Goal: Navigation & Orientation: Find specific page/section

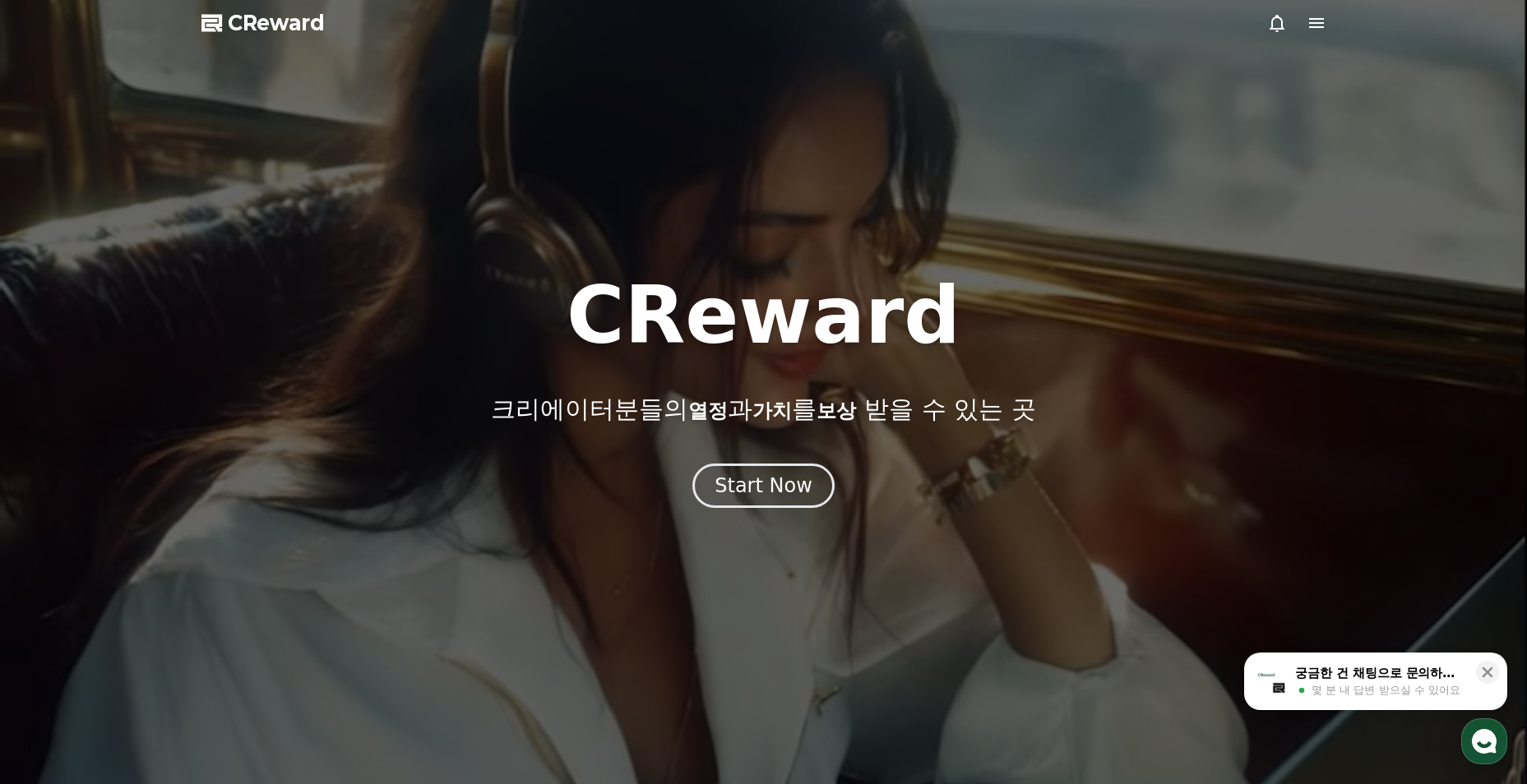
click at [802, 476] on div "Start Now" at bounding box center [764, 486] width 98 height 26
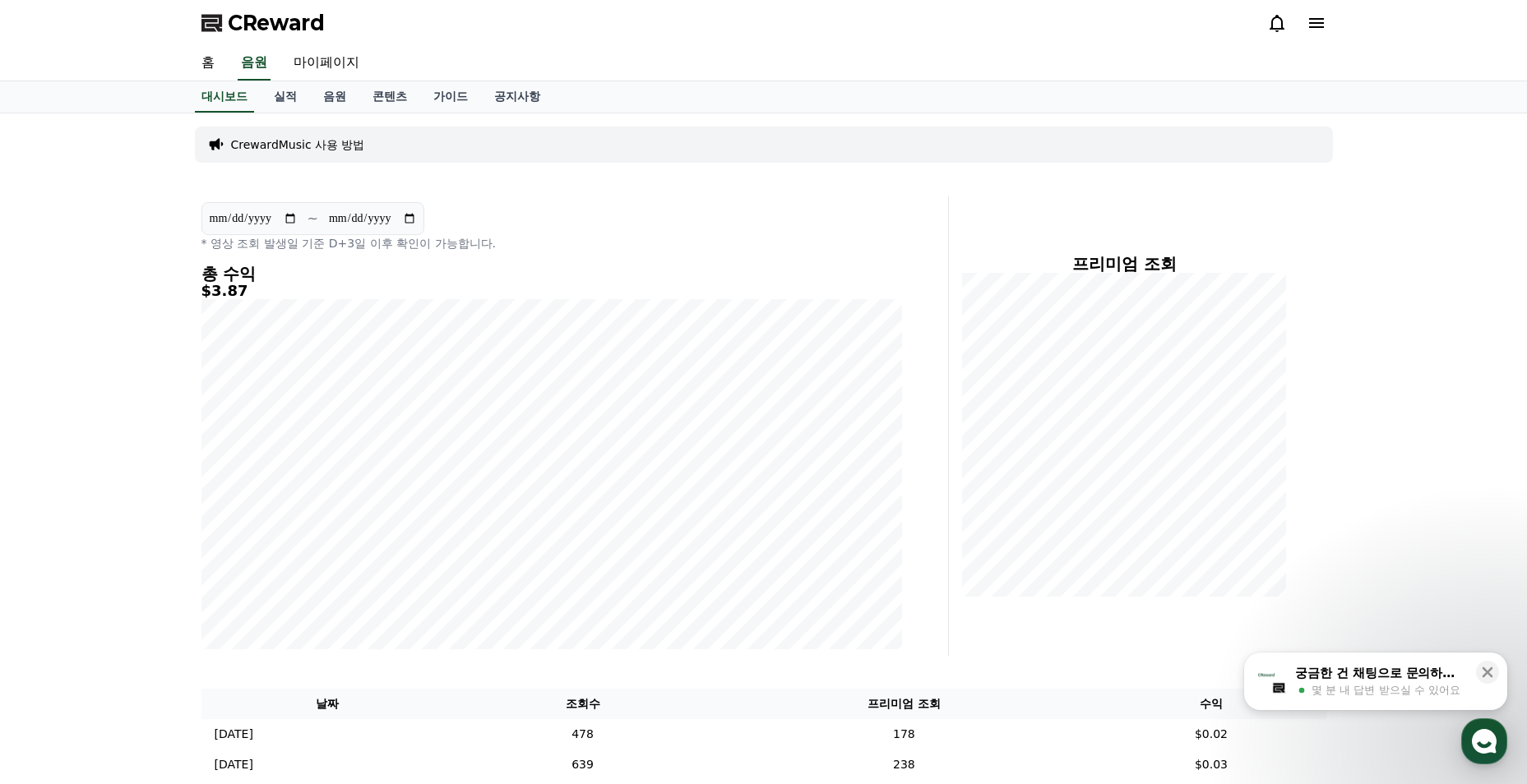
click at [331, 98] on link "음원" at bounding box center [335, 96] width 50 height 31
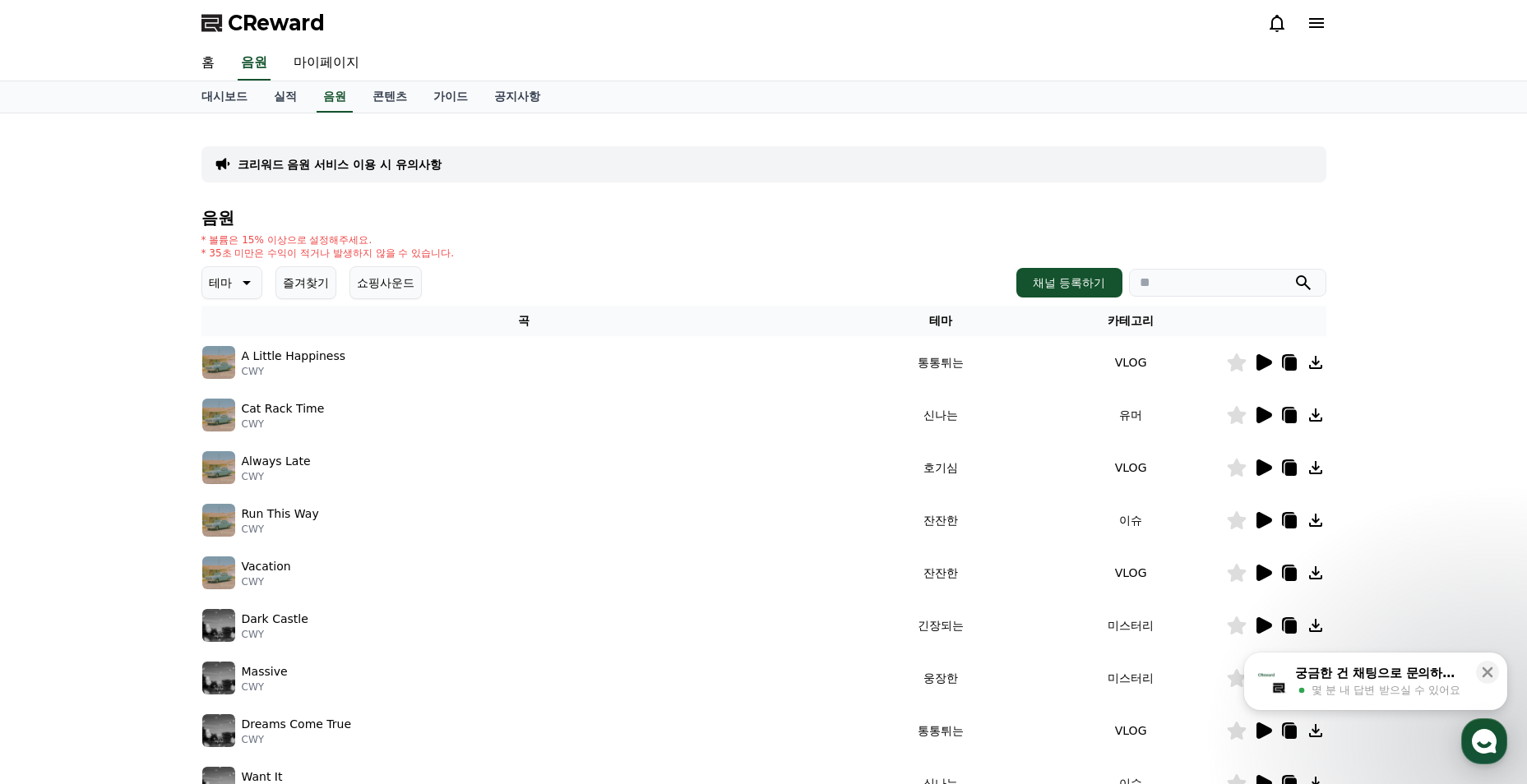
click at [1020, 158] on div "크리워드 음원 서비스 이용 시 유의사항" at bounding box center [764, 164] width 1125 height 36
click at [387, 163] on p "크리워드 음원 서비스 이용 시 유의사항" at bounding box center [339, 164] width 204 height 17
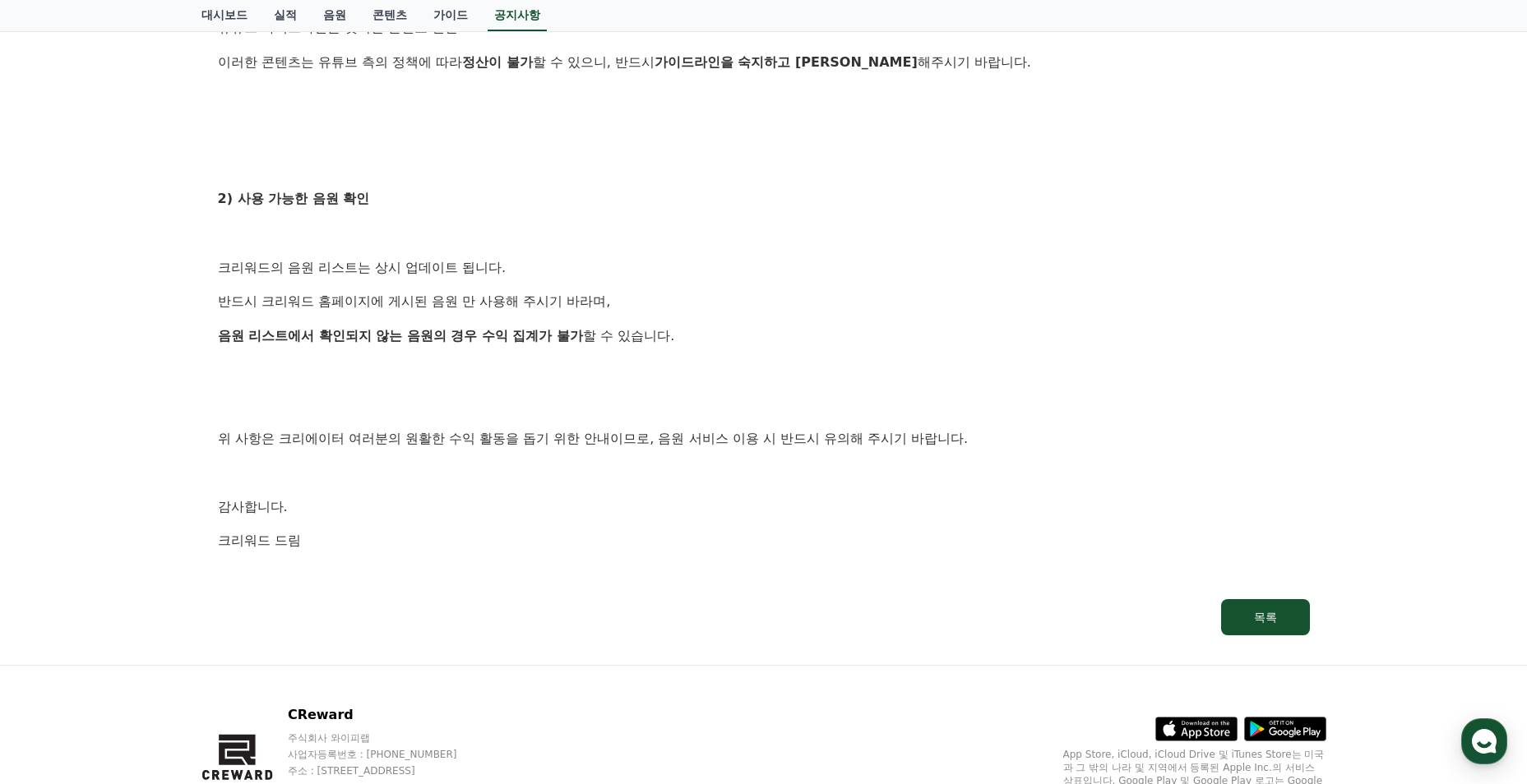
scroll to position [906, 0]
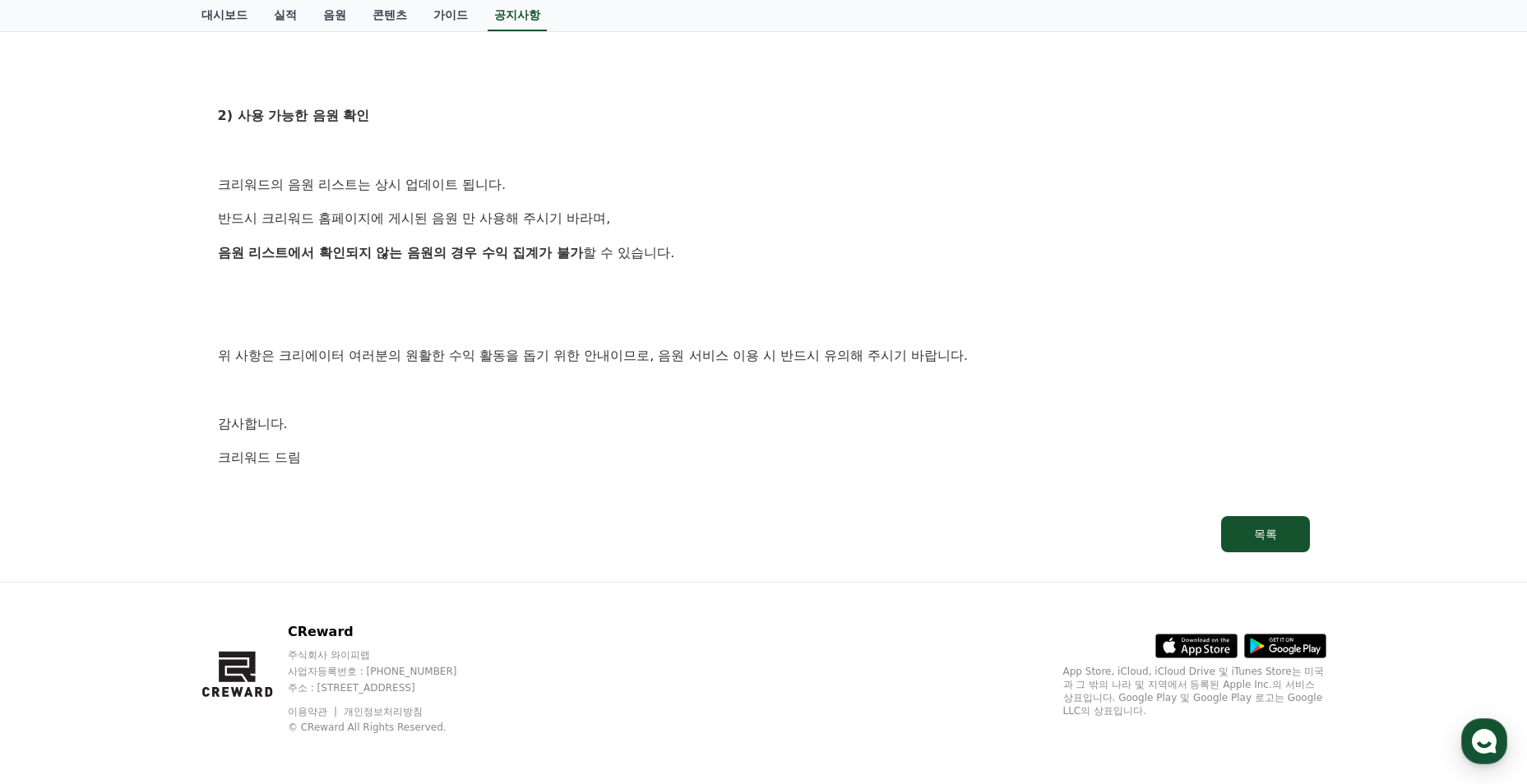
click at [1303, 537] on button "목록" at bounding box center [1265, 535] width 89 height 36
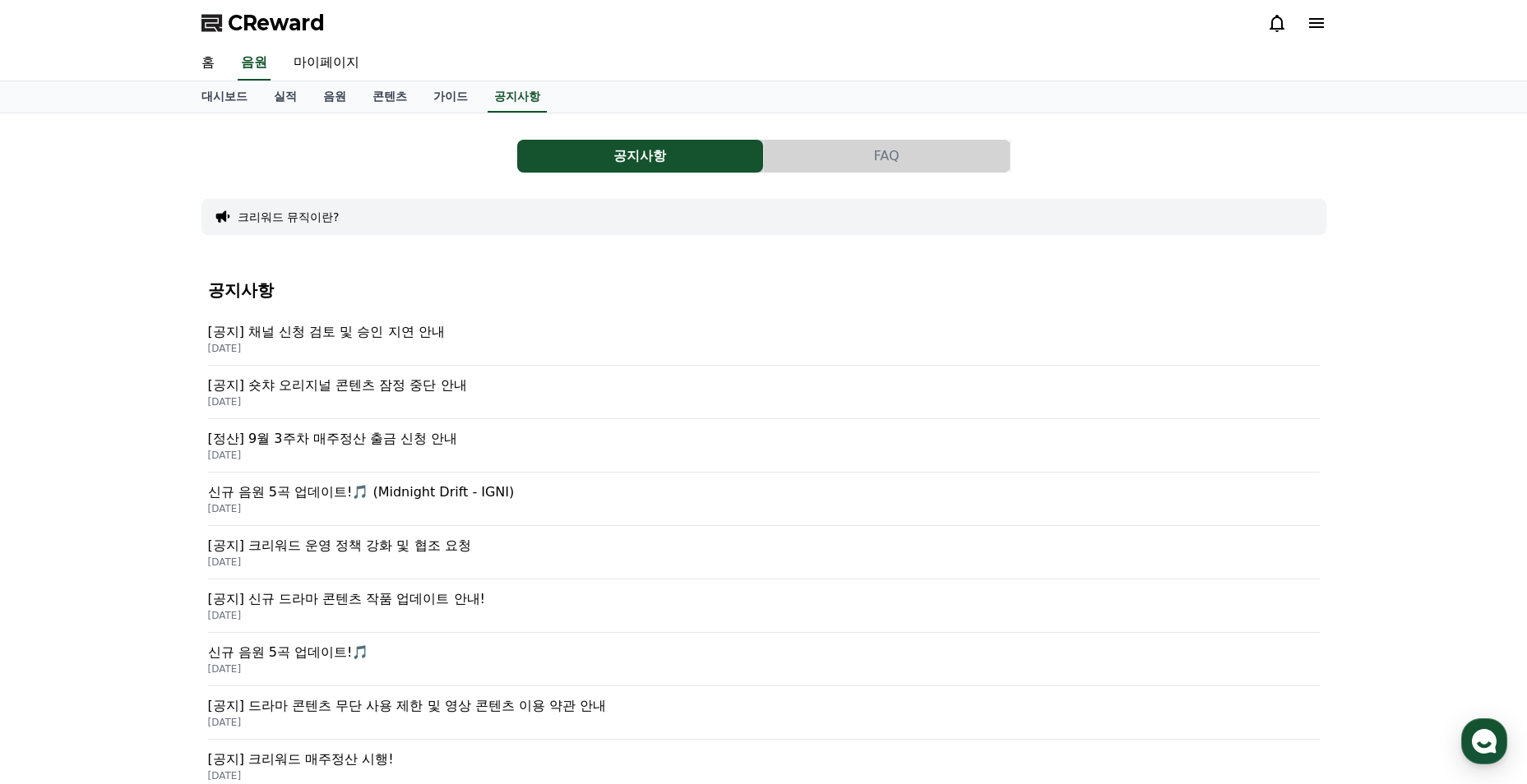
click at [336, 93] on link "음원" at bounding box center [335, 96] width 50 height 31
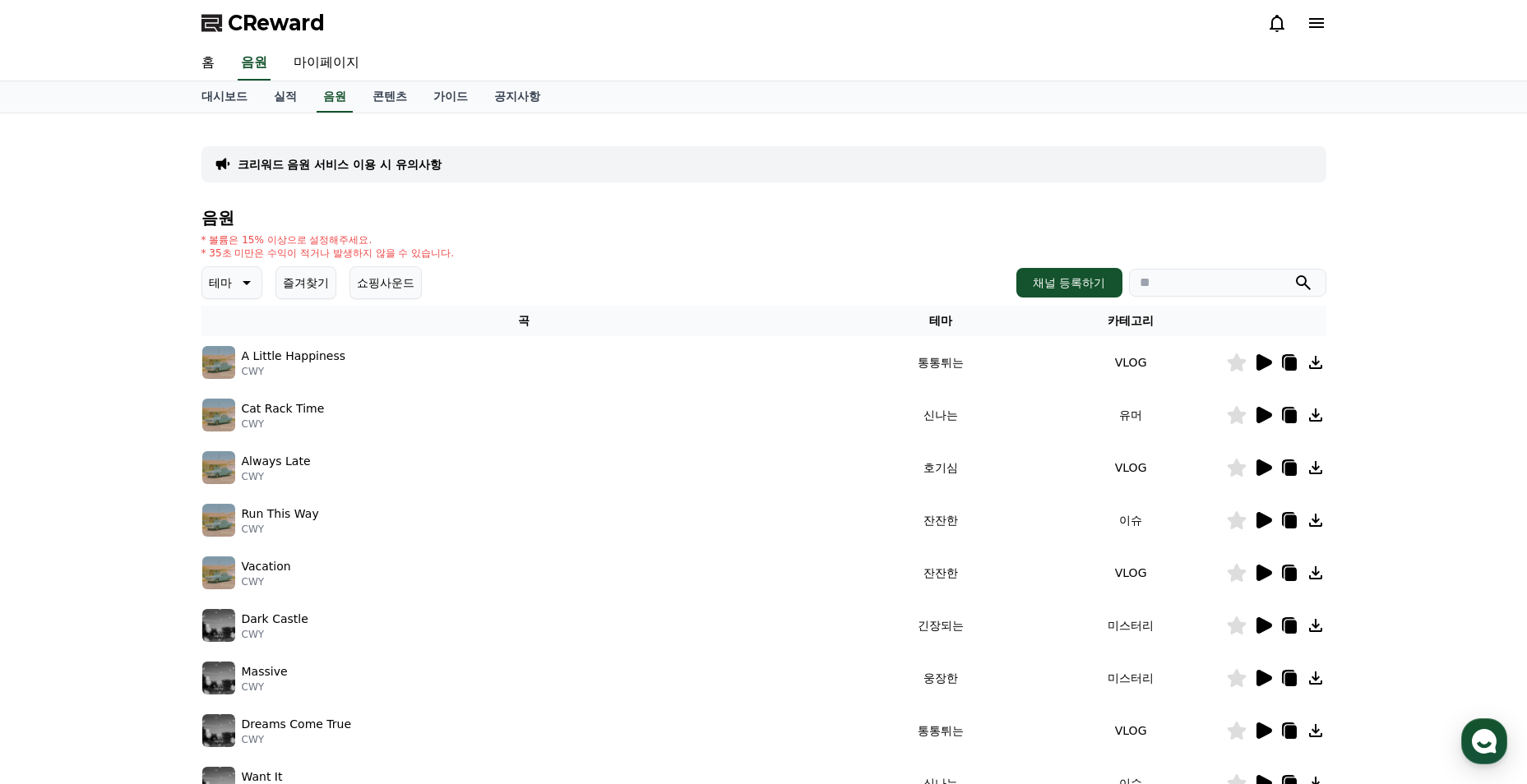
click at [380, 91] on link "콘텐츠" at bounding box center [389, 96] width 61 height 31
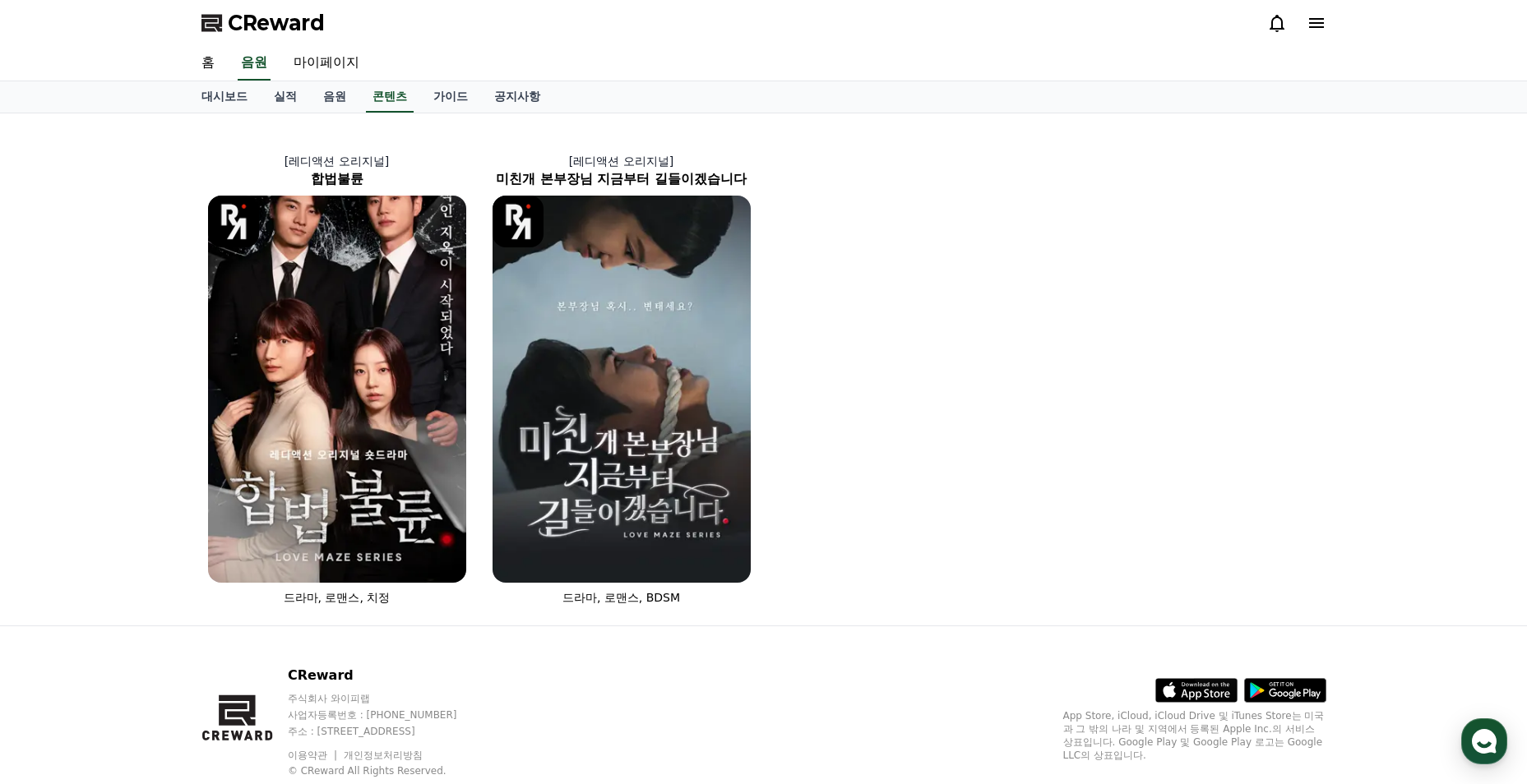
click at [236, 105] on link "대시보드" at bounding box center [223, 96] width 72 height 31
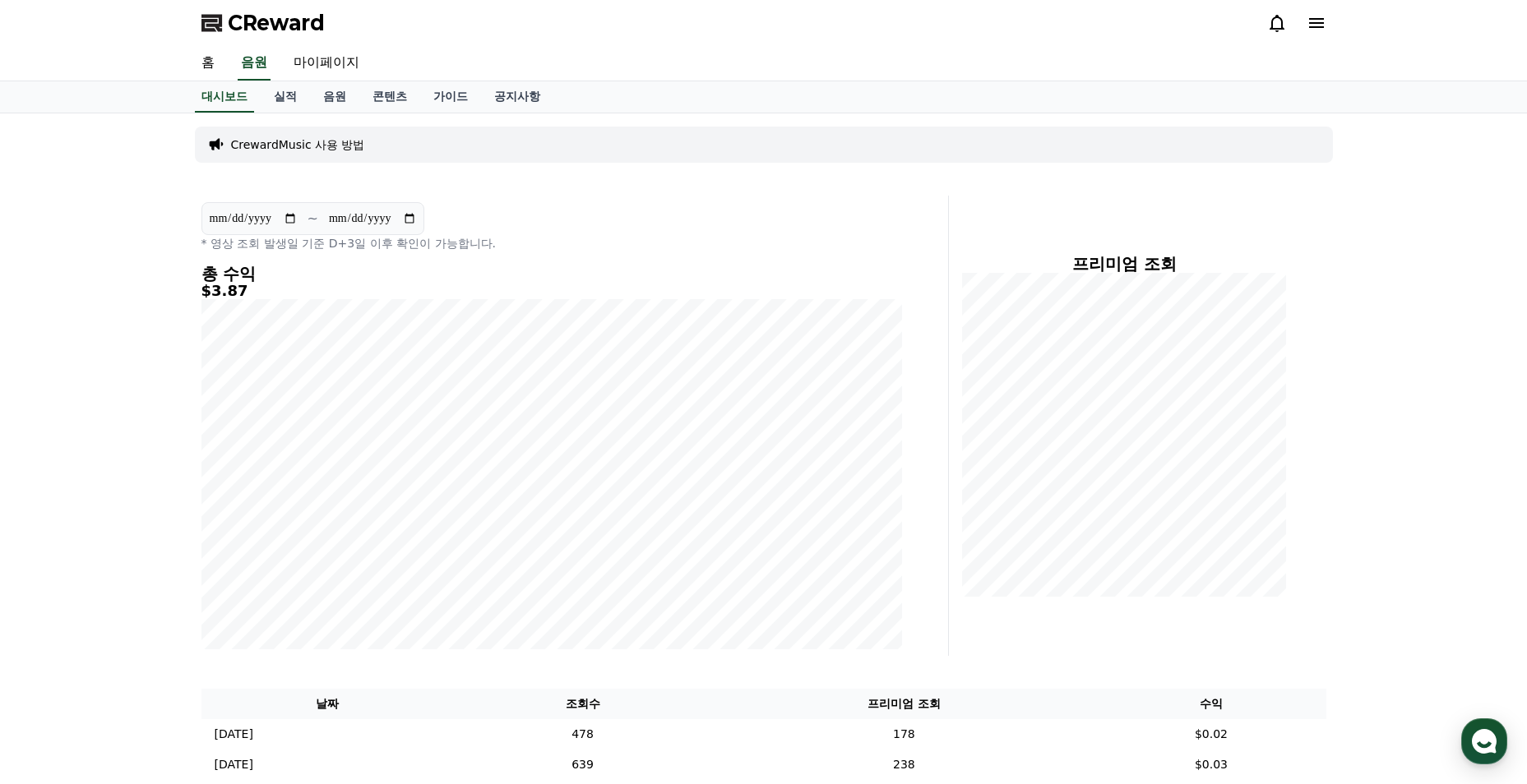
click at [342, 62] on link "마이페이지" at bounding box center [326, 63] width 93 height 35
select select "**********"
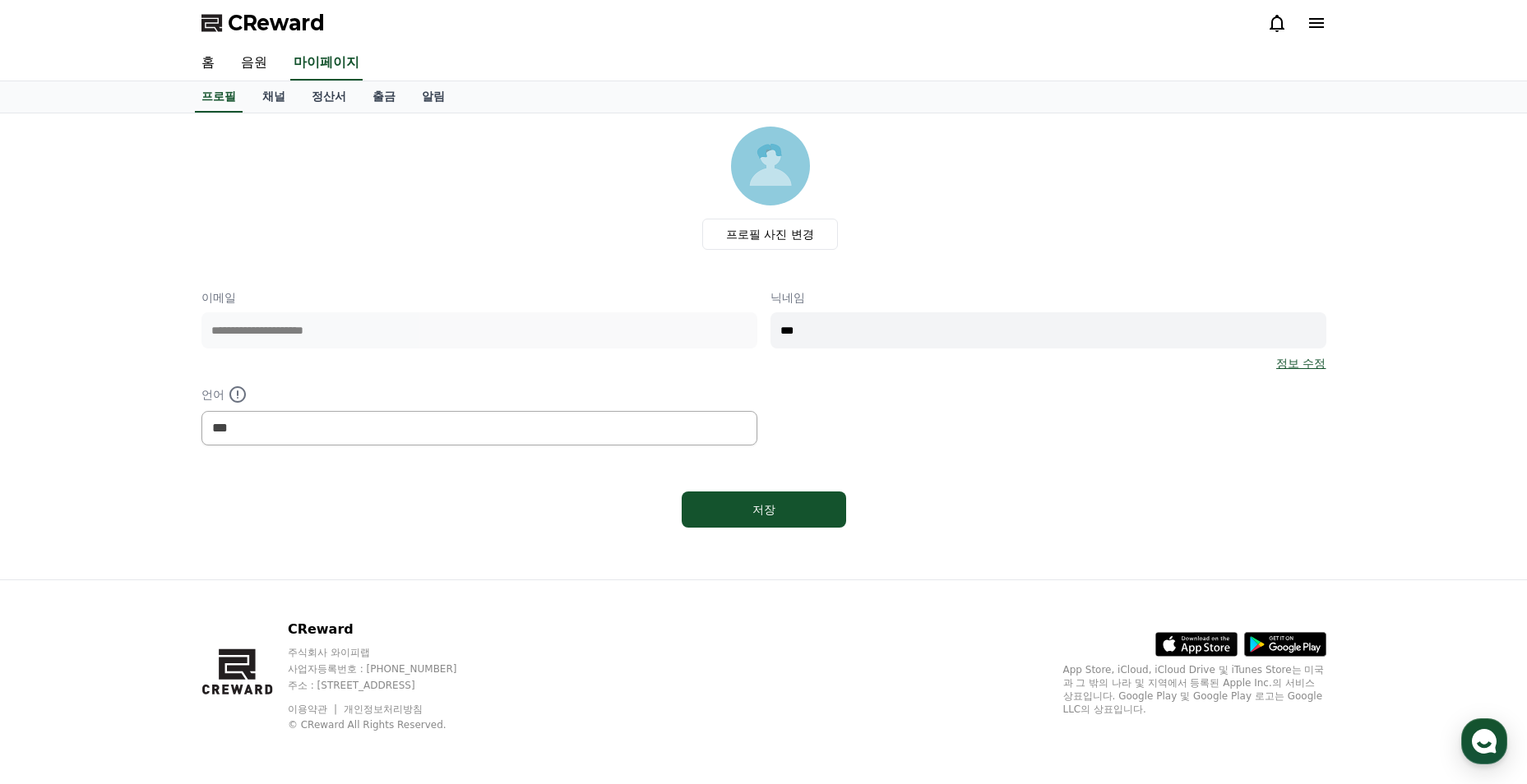
click at [239, 69] on link "음원" at bounding box center [254, 63] width 52 height 35
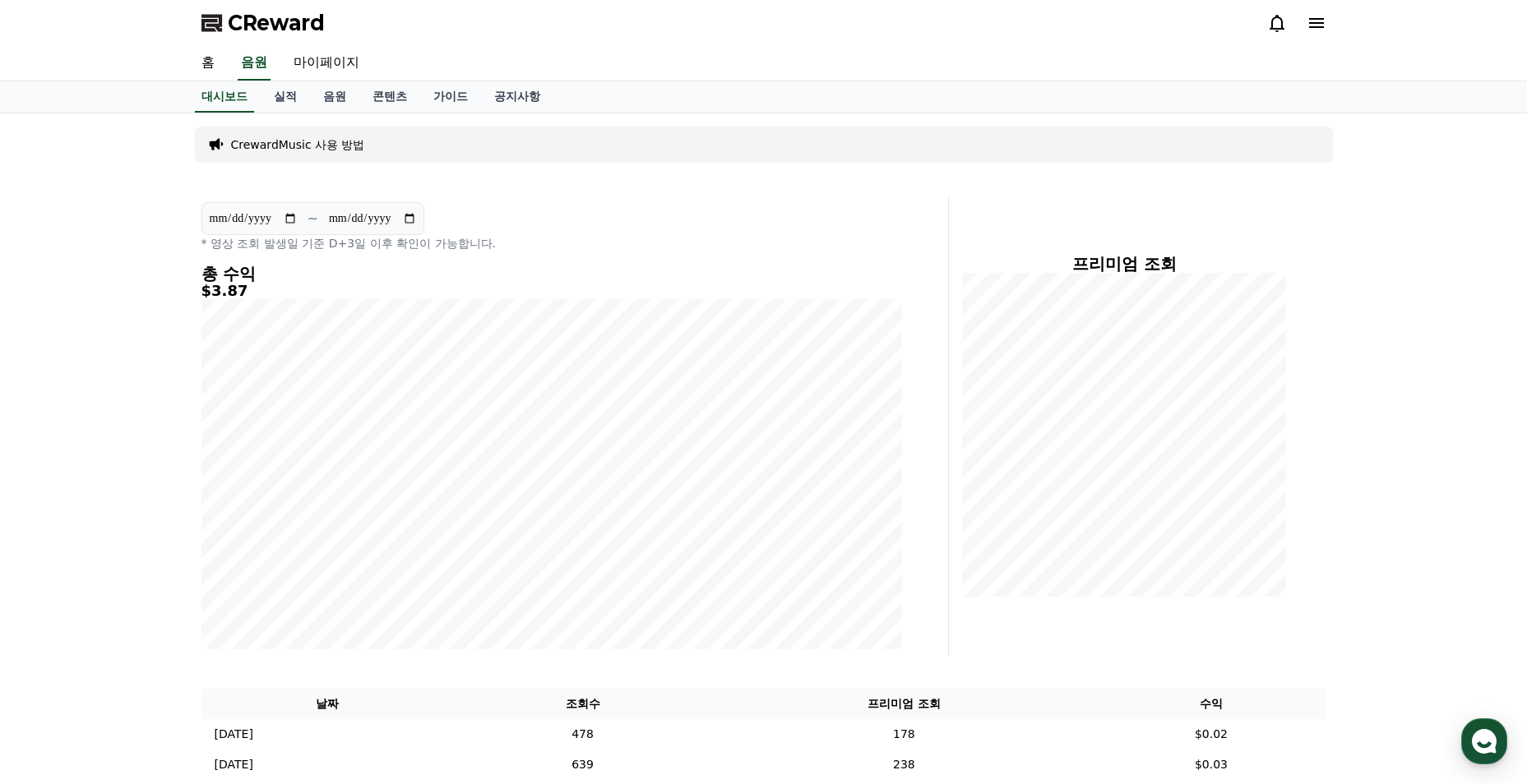
click at [278, 90] on link "실적" at bounding box center [285, 96] width 50 height 31
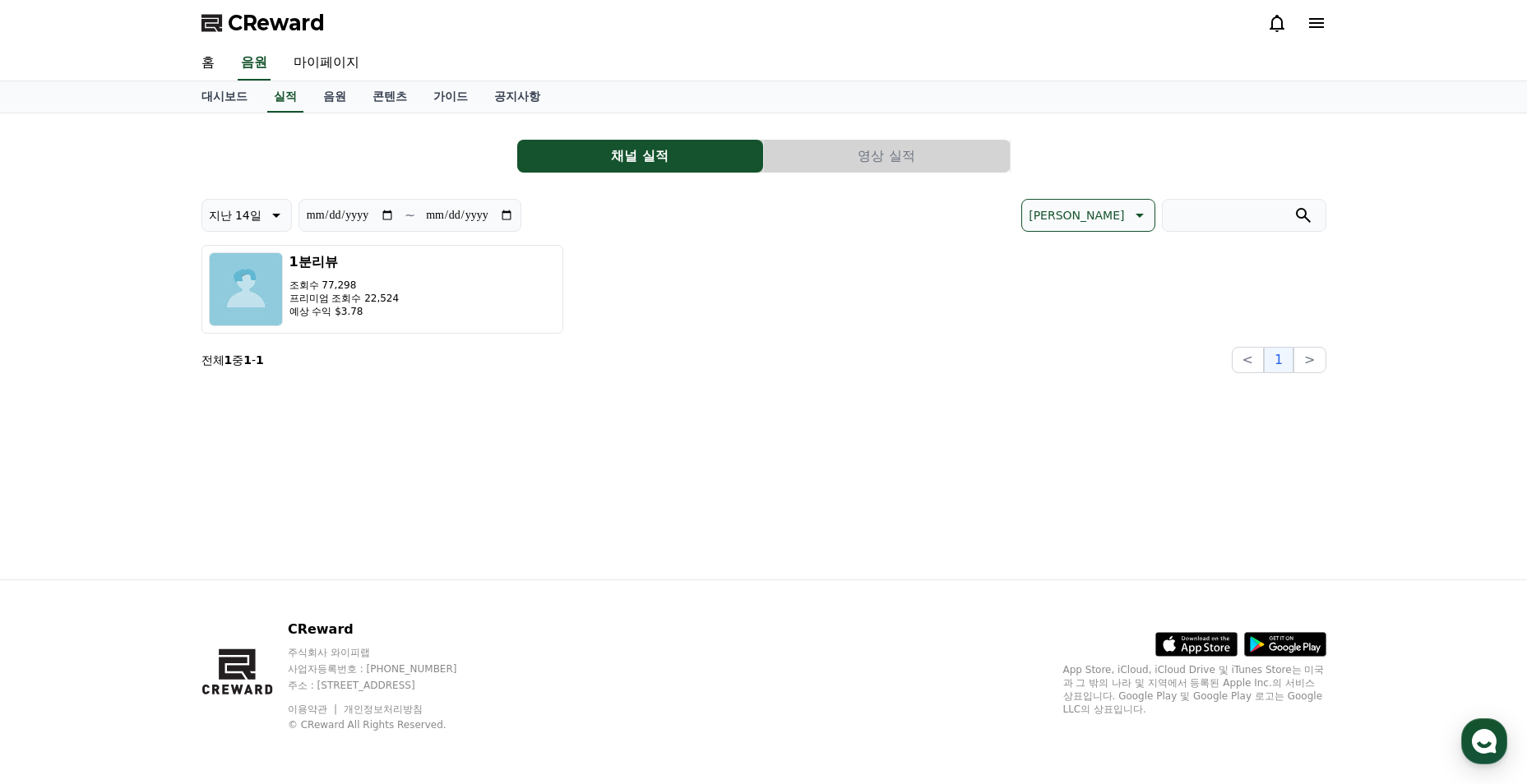
click at [137, 319] on div "**********" at bounding box center [764, 346] width 1527 height 466
click at [792, 158] on button "영상 실적" at bounding box center [886, 156] width 246 height 33
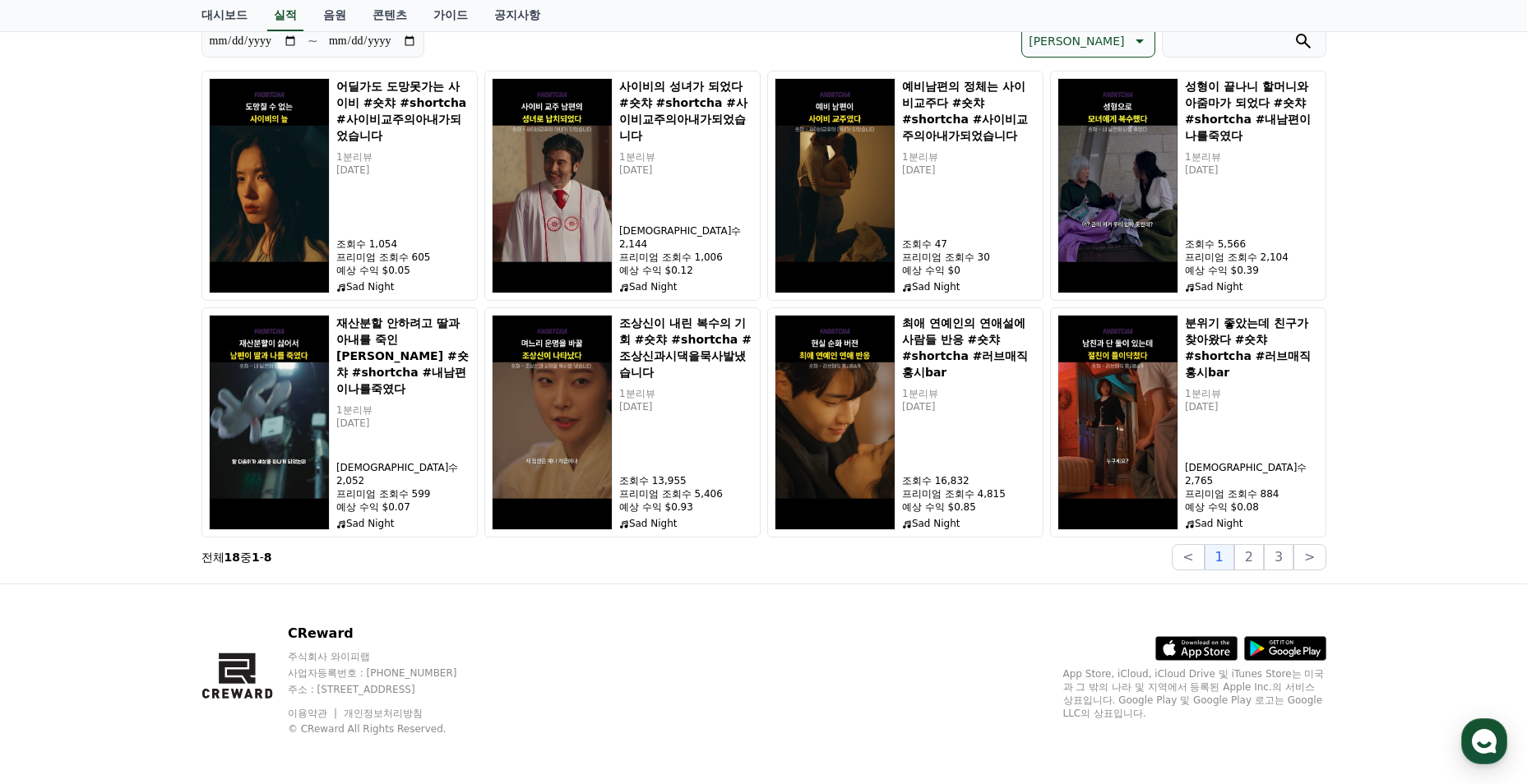
scroll to position [178, 0]
